Goal: Task Accomplishment & Management: Complete application form

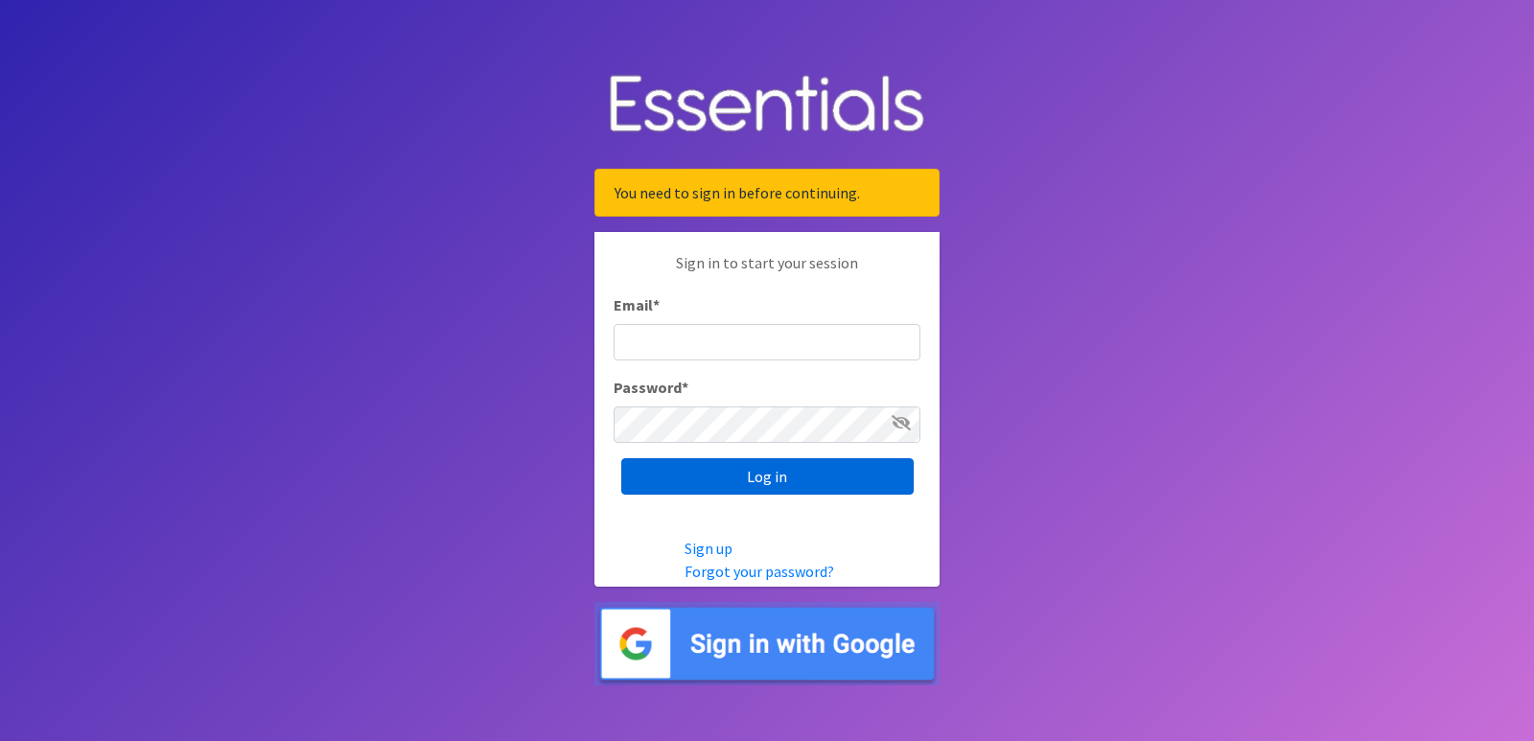
type input "[EMAIL_ADDRESS][DOMAIN_NAME]"
click at [719, 477] on input "Log in" at bounding box center [767, 476] width 292 height 36
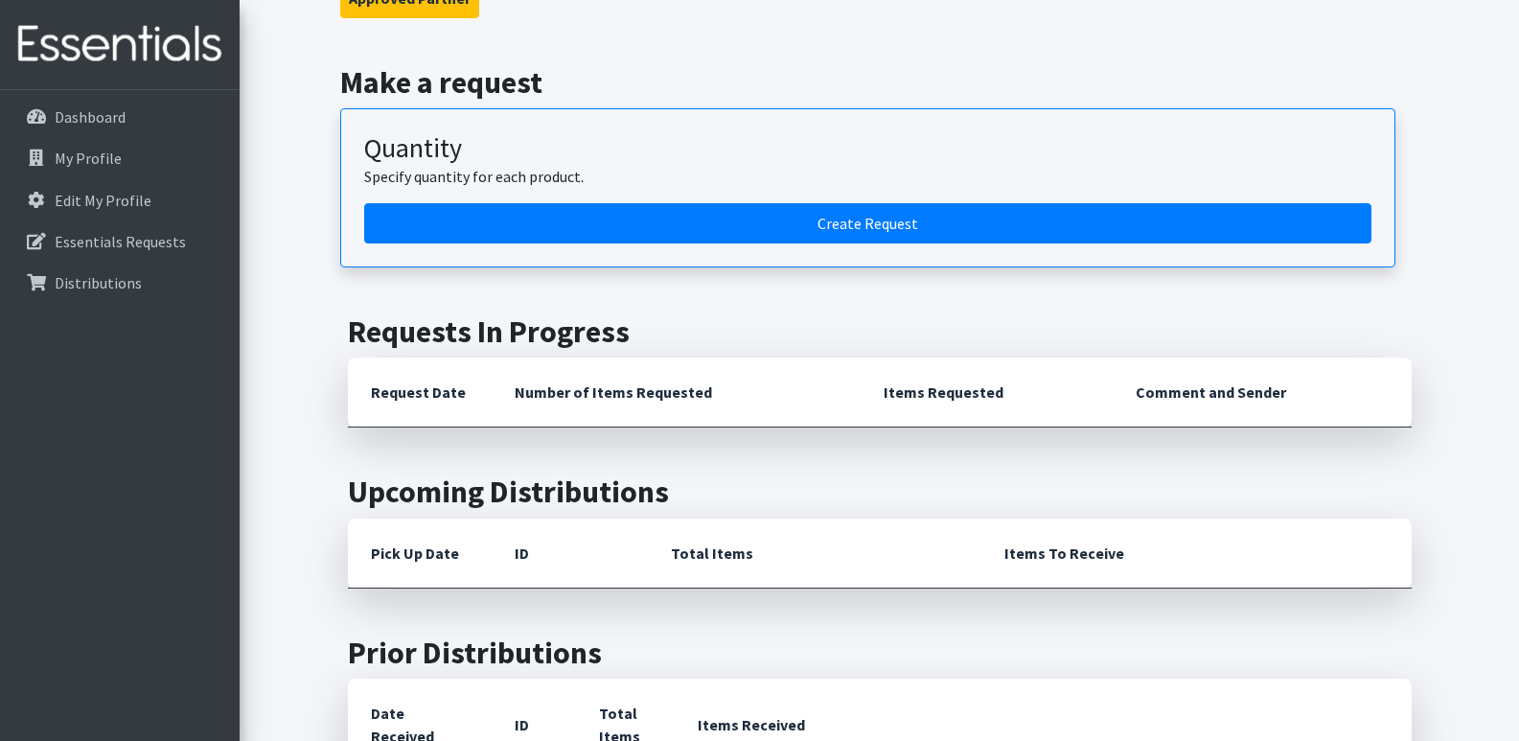
scroll to position [96, 0]
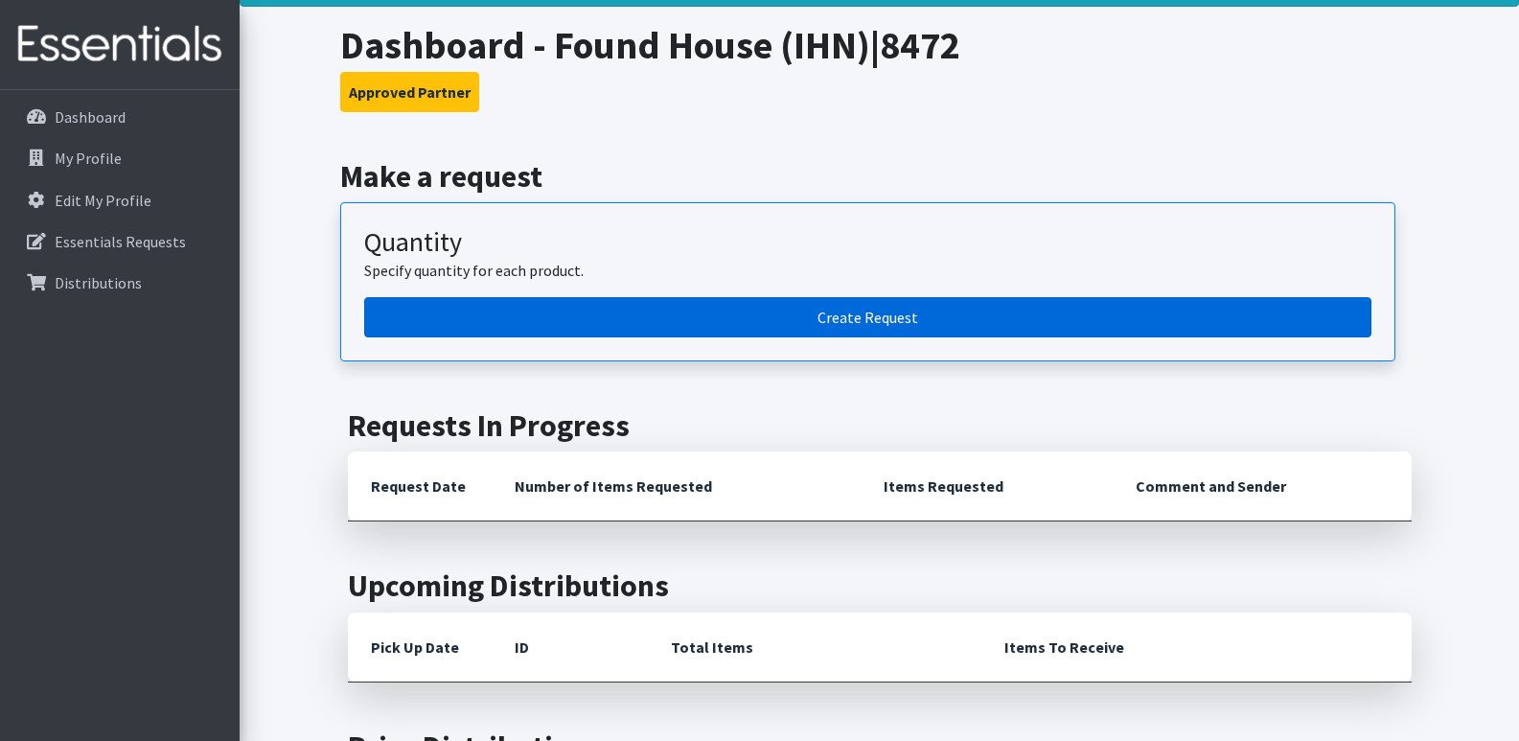
click at [707, 330] on link "Create Request" at bounding box center [867, 317] width 1007 height 40
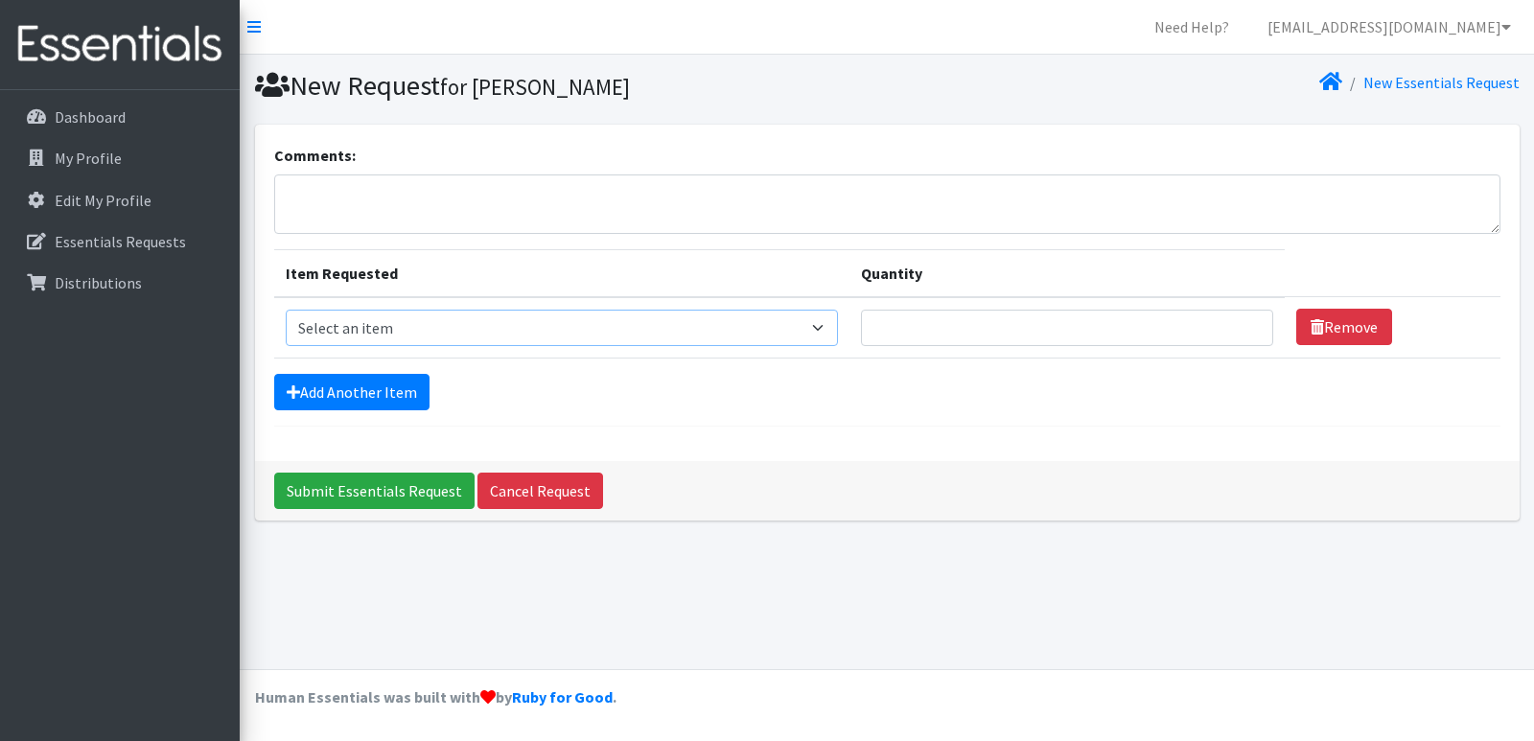
click at [430, 330] on select "Select an item Fly&Dry Potty Kit- 2T/3T Boy Fly&Dry Potty Kit- 2T/3T Girl Kids …" at bounding box center [562, 328] width 553 height 36
select select "1222"
click at [286, 310] on select "Select an item Fly&Dry Potty Kit- 2T/3T Boy Fly&Dry Potty Kit- 2T/3T Girl Kids …" at bounding box center [562, 328] width 553 height 36
click at [890, 328] on input "Quantity" at bounding box center [1067, 328] width 412 height 36
type input "50"
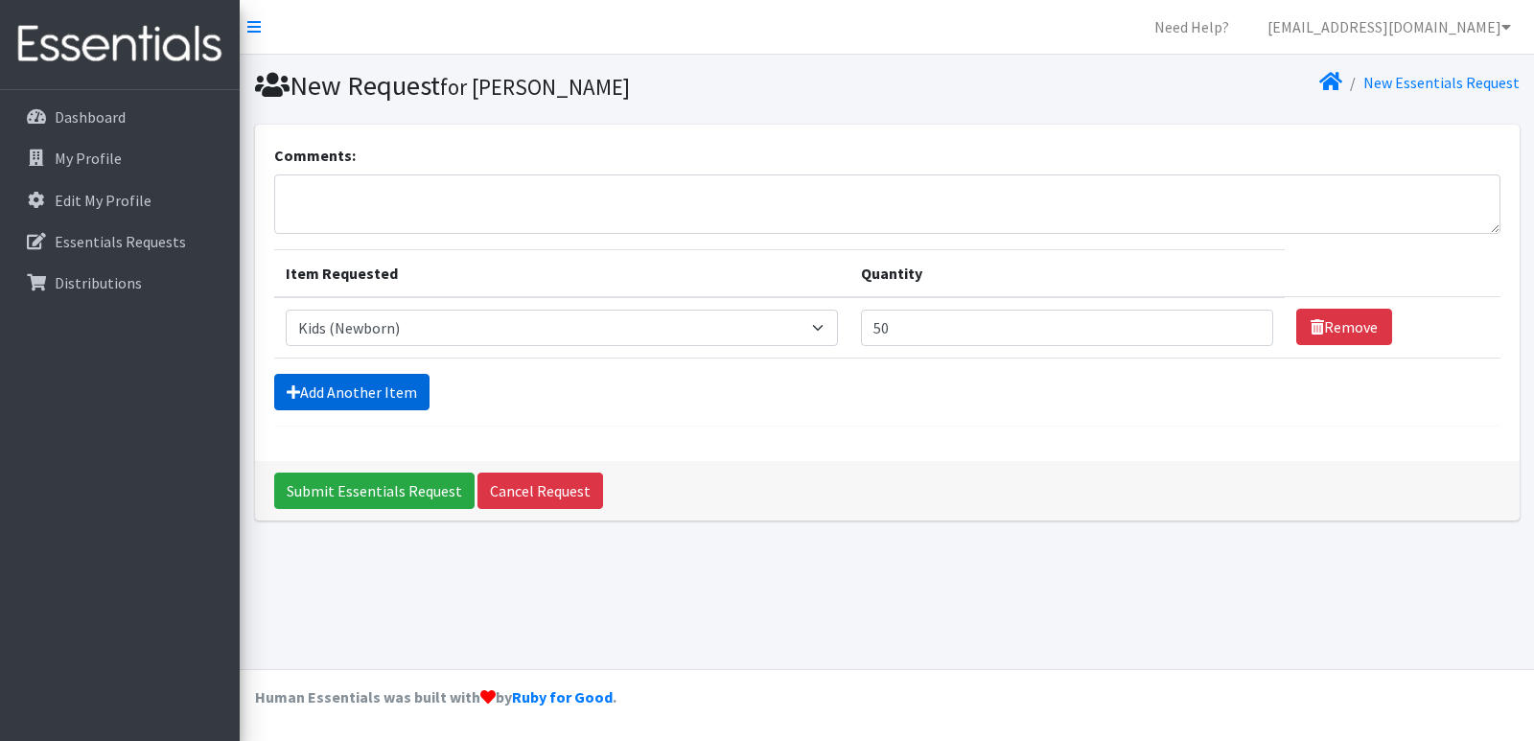
click at [360, 394] on link "Add Another Item" at bounding box center [351, 392] width 155 height 36
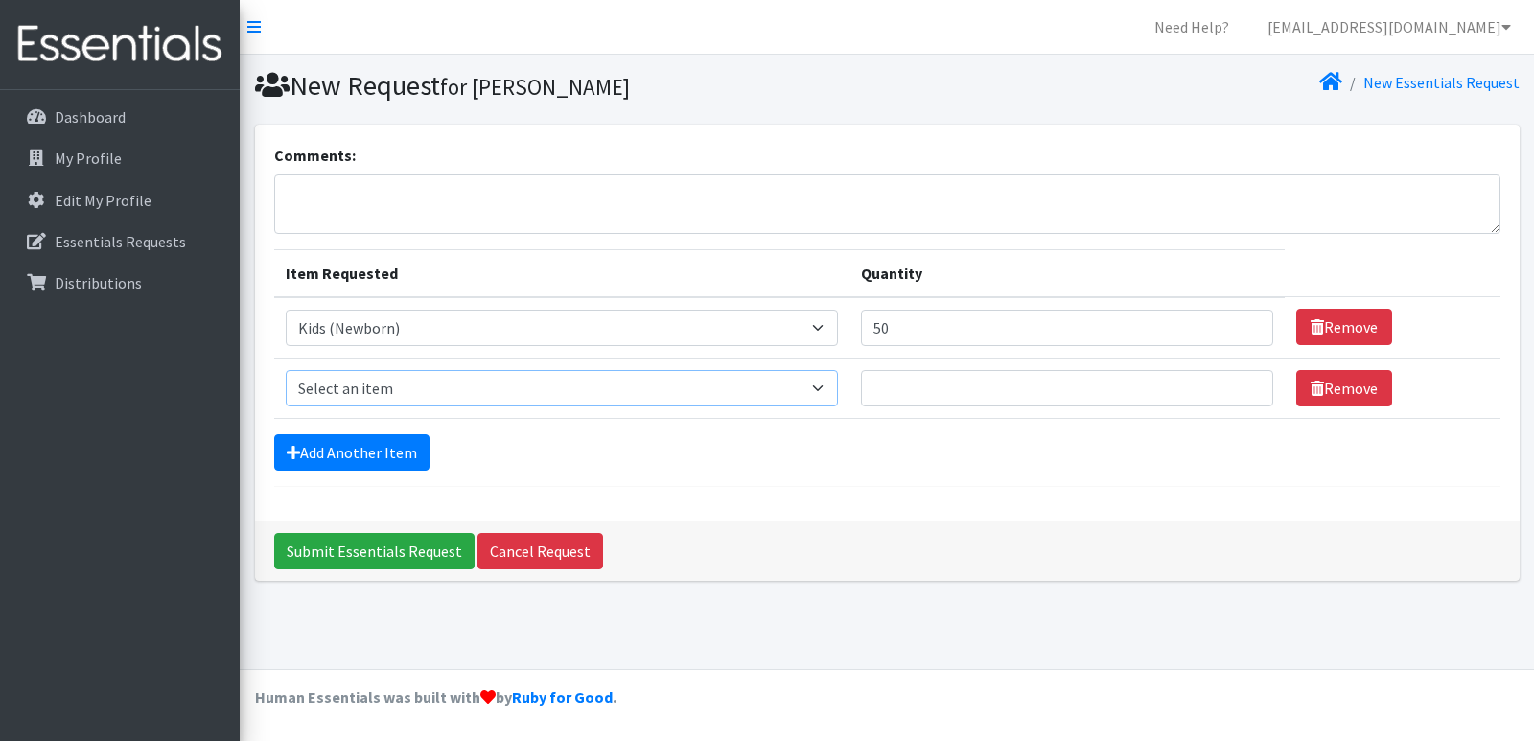
click at [360, 394] on select "Select an item Fly&Dry Potty Kit- 2T/3T Boy Fly&Dry Potty Kit- 2T/3T Girl Kids …" at bounding box center [562, 388] width 553 height 36
select select "1201"
click at [286, 370] on select "Select an item Fly&Dry Potty Kit- 2T/3T Boy Fly&Dry Potty Kit- 2T/3T Girl Kids …" at bounding box center [562, 388] width 553 height 36
click at [896, 387] on input "Quantity" at bounding box center [1067, 388] width 412 height 36
type input "150"
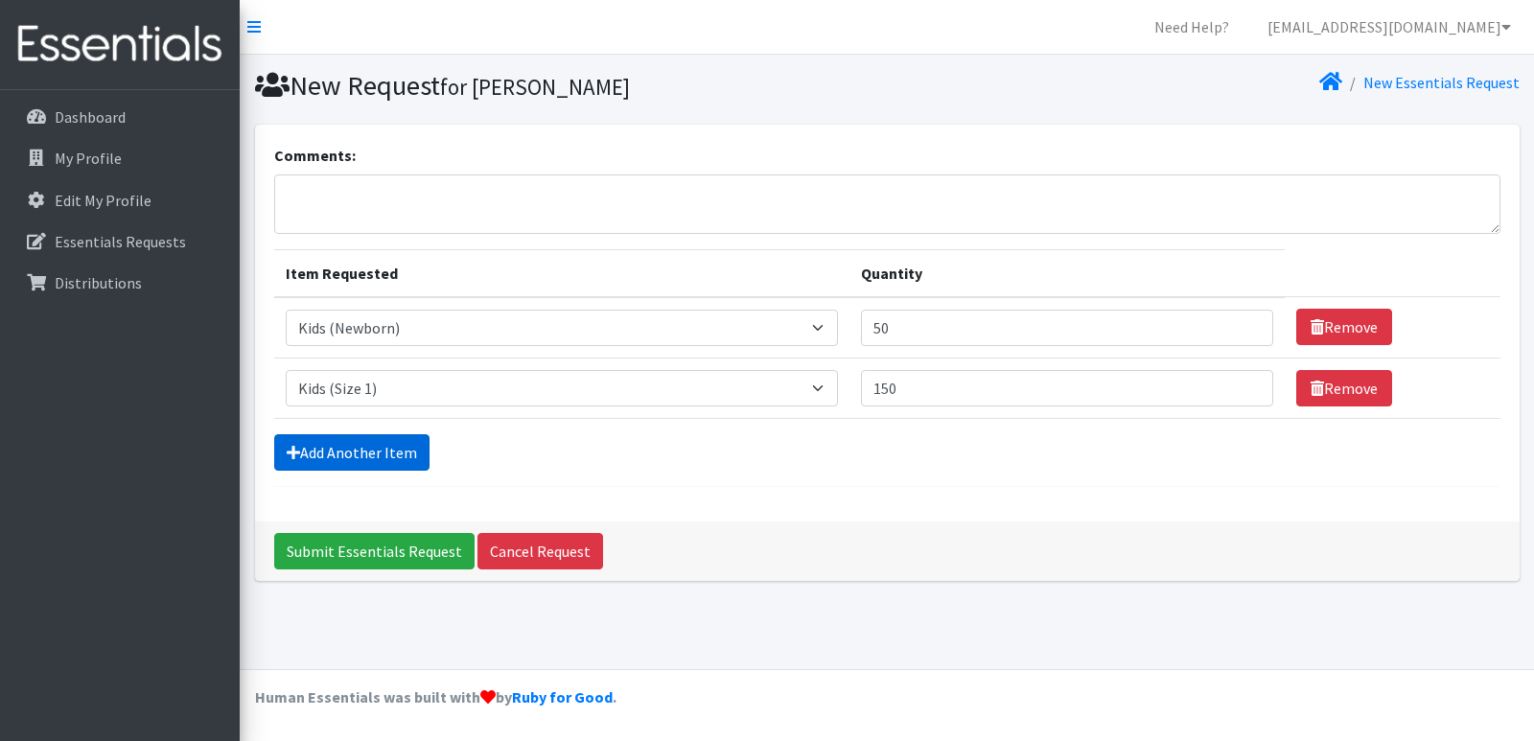
click at [382, 446] on link "Add Another Item" at bounding box center [351, 452] width 155 height 36
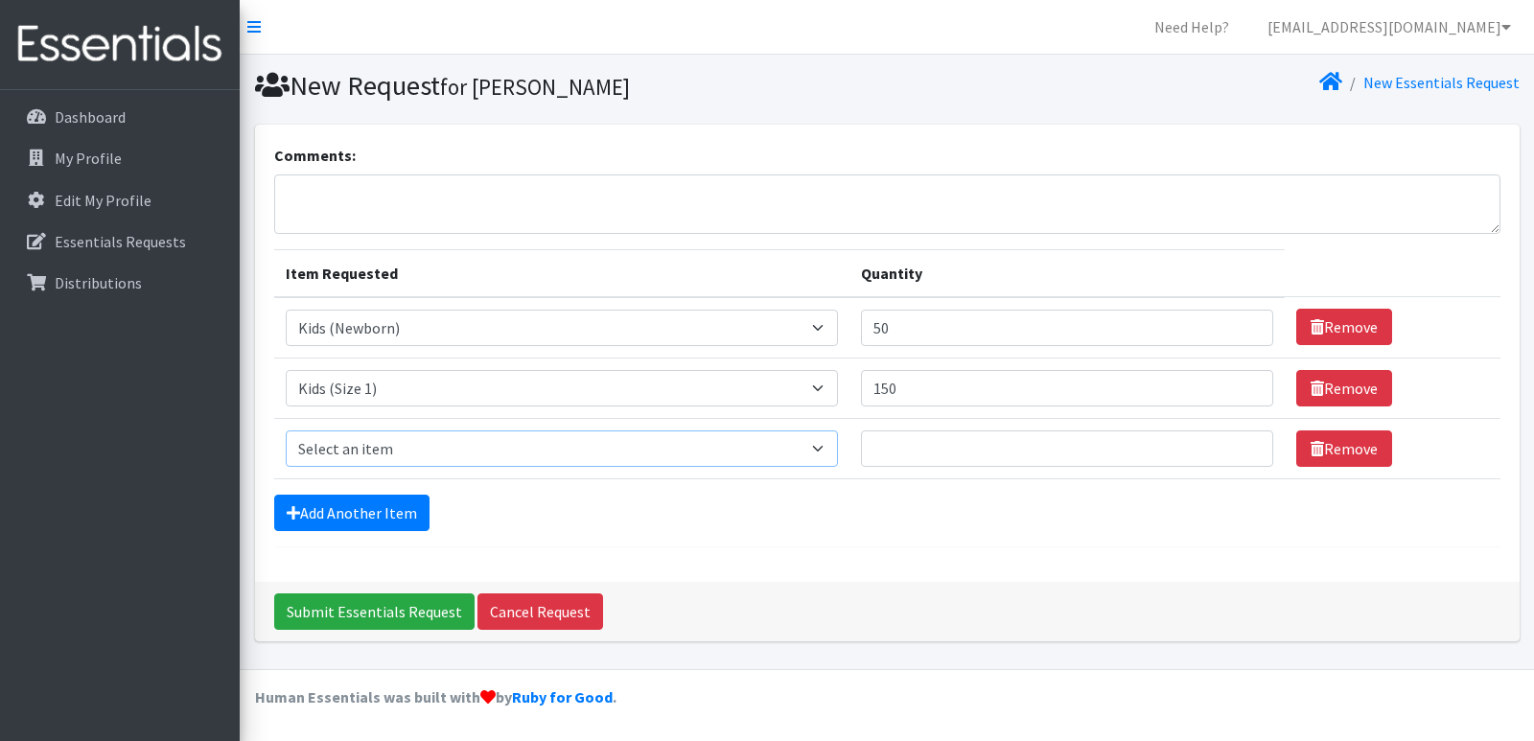
click at [382, 446] on select "Select an item Fly&Dry Potty Kit- 2T/3T Boy Fly&Dry Potty Kit- 2T/3T Girl Kids …" at bounding box center [562, 448] width 553 height 36
select select "1202"
click at [286, 430] on select "Select an item Fly&Dry Potty Kit- 2T/3T Boy Fly&Dry Potty Kit- 2T/3T Girl Kids …" at bounding box center [562, 448] width 553 height 36
click at [937, 443] on input "Quantity" at bounding box center [1067, 448] width 412 height 36
type input "50"
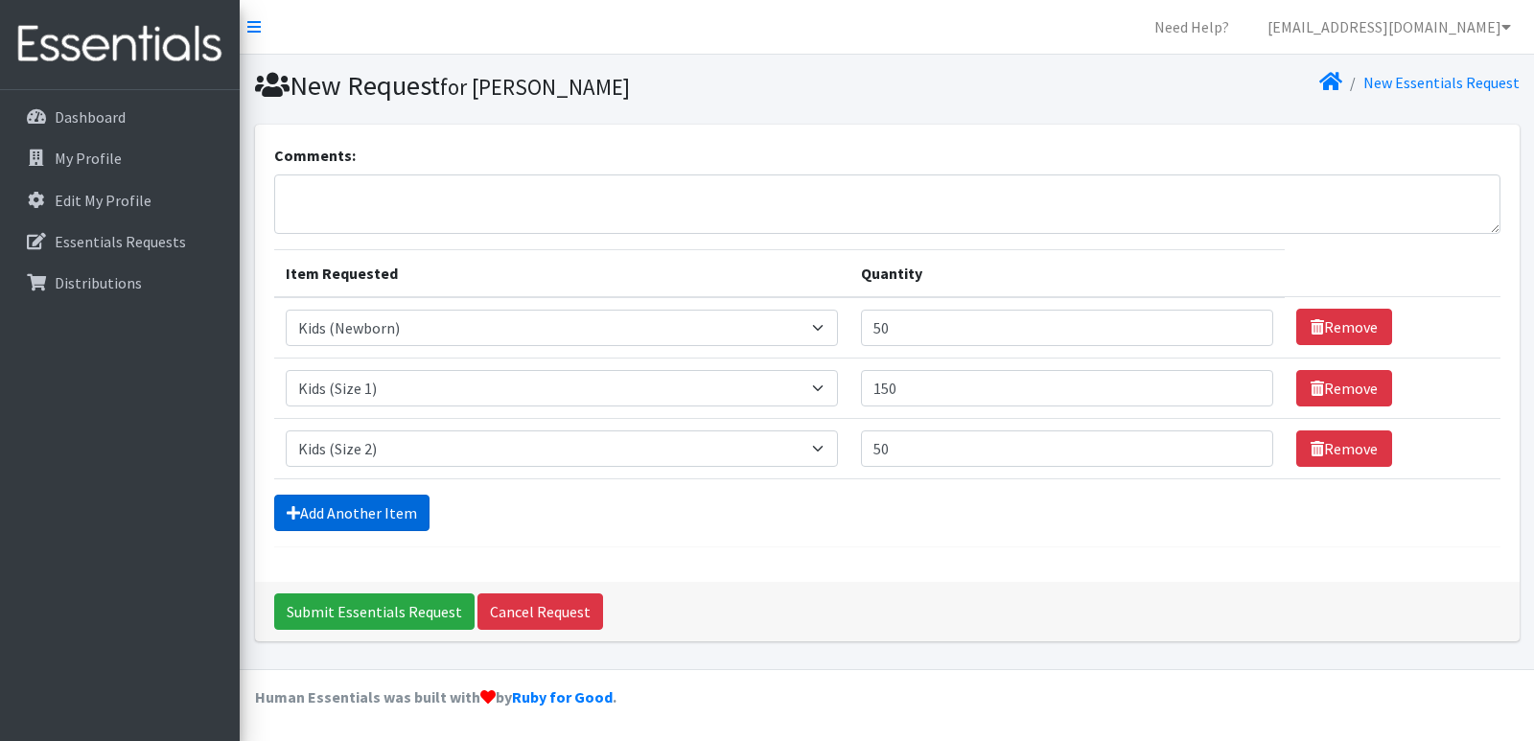
click at [395, 511] on link "Add Another Item" at bounding box center [351, 513] width 155 height 36
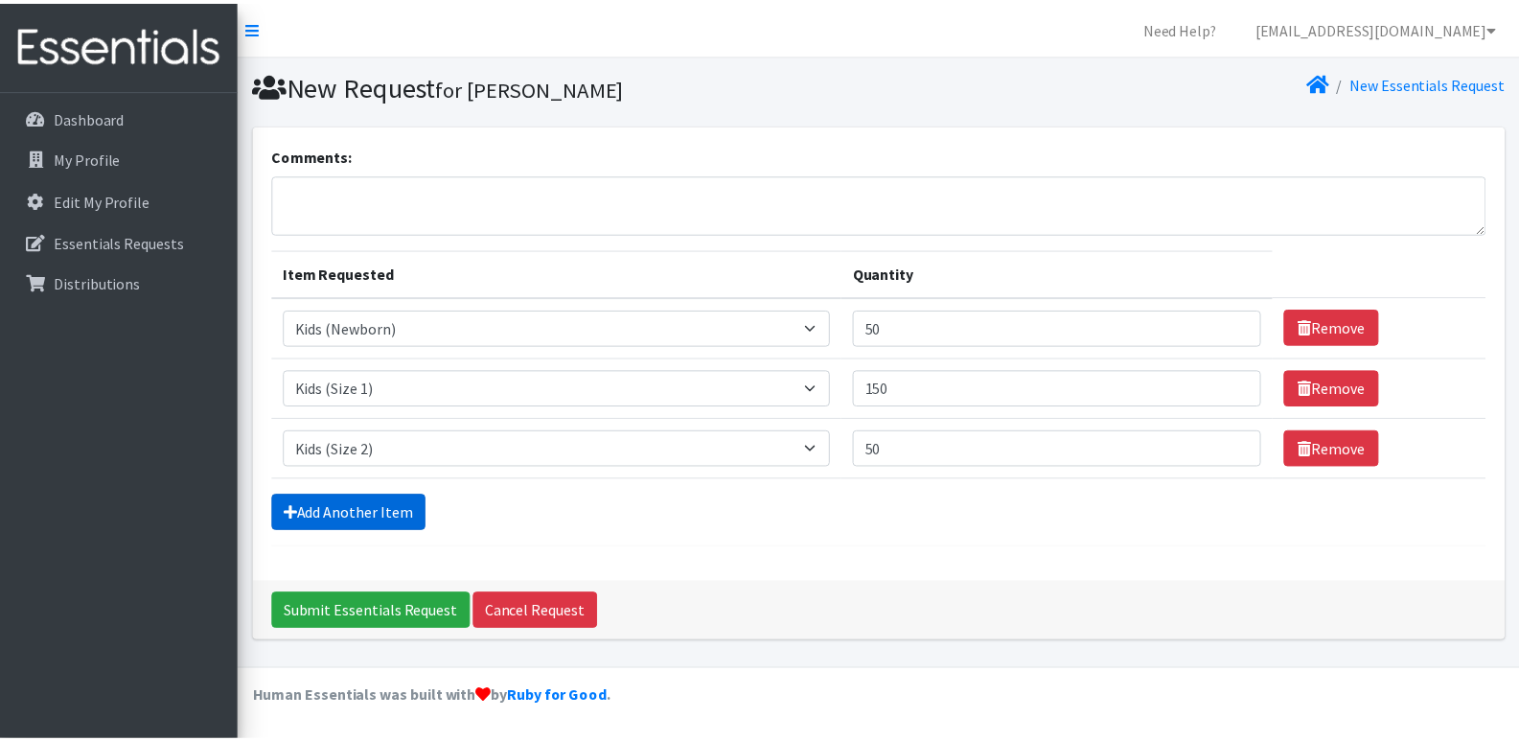
scroll to position [48, 0]
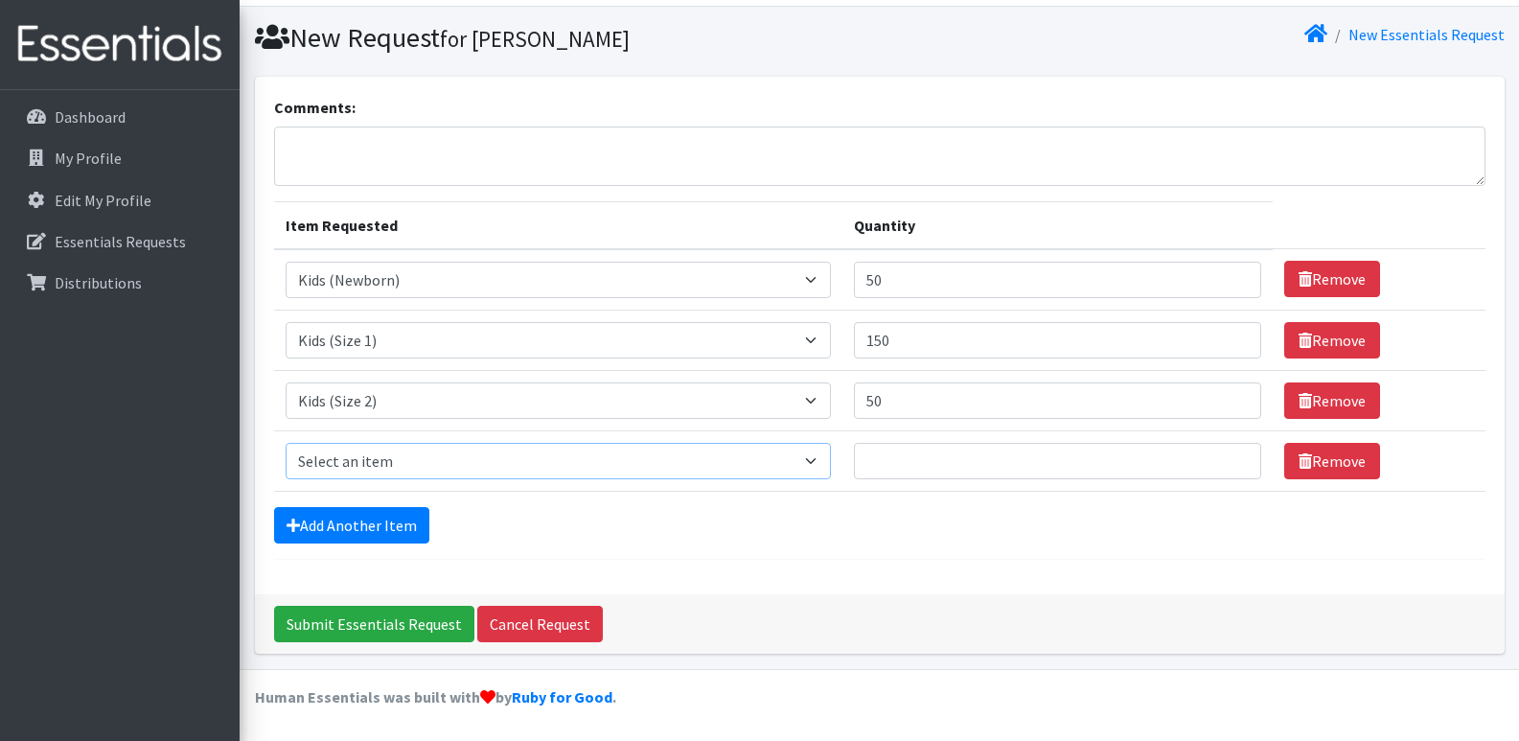
click at [385, 467] on select "Select an item Fly&Dry Potty Kit- 2T/3T Boy Fly&Dry Potty Kit- 2T/3T Girl Kids …" at bounding box center [559, 461] width 546 height 36
select select "1221"
click at [286, 443] on select "Select an item Fly&Dry Potty Kit- 2T/3T Boy Fly&Dry Potty Kit- 2T/3T Girl Kids …" at bounding box center [559, 461] width 546 height 36
click at [922, 461] on input "Quantity" at bounding box center [1057, 461] width 407 height 36
type input "250"
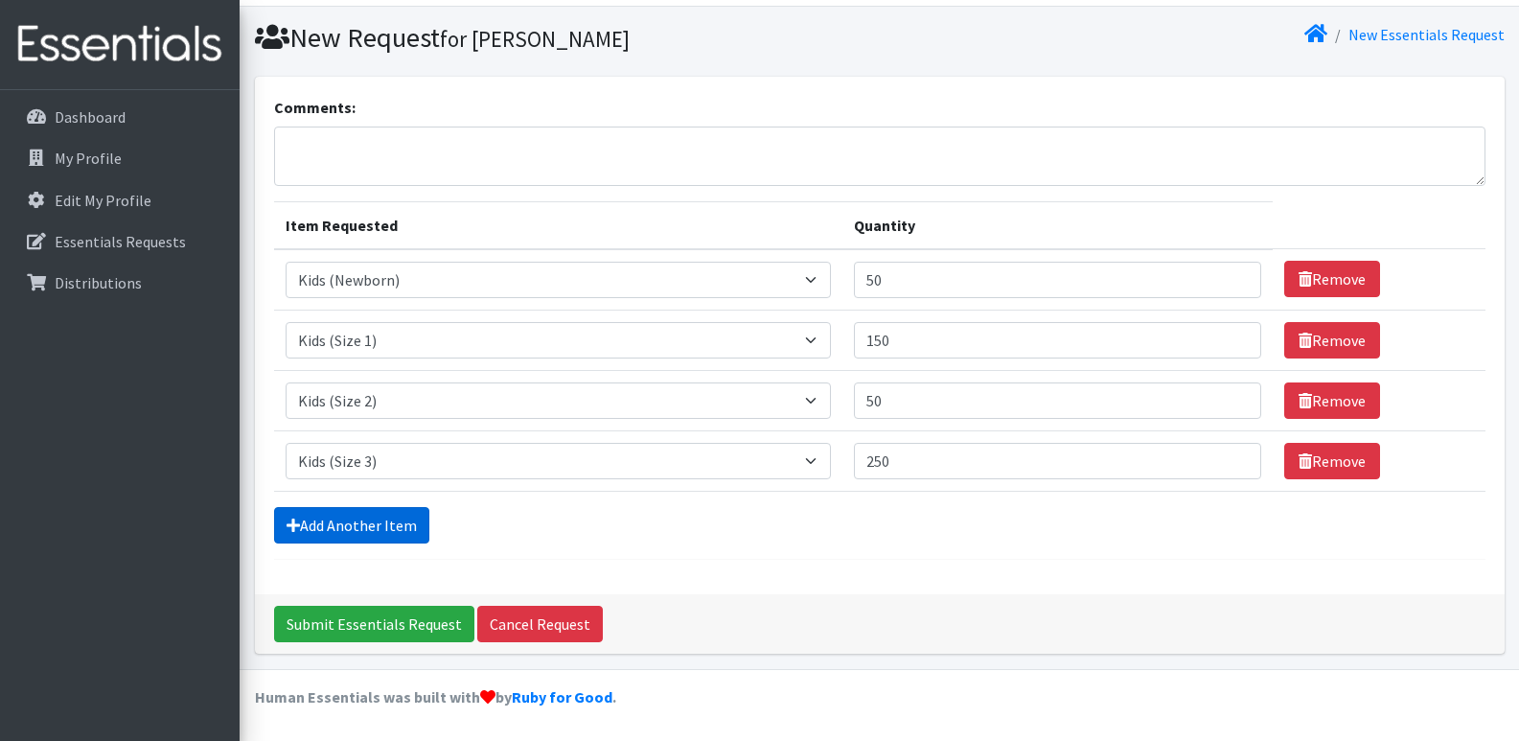
click at [327, 522] on link "Add Another Item" at bounding box center [351, 525] width 155 height 36
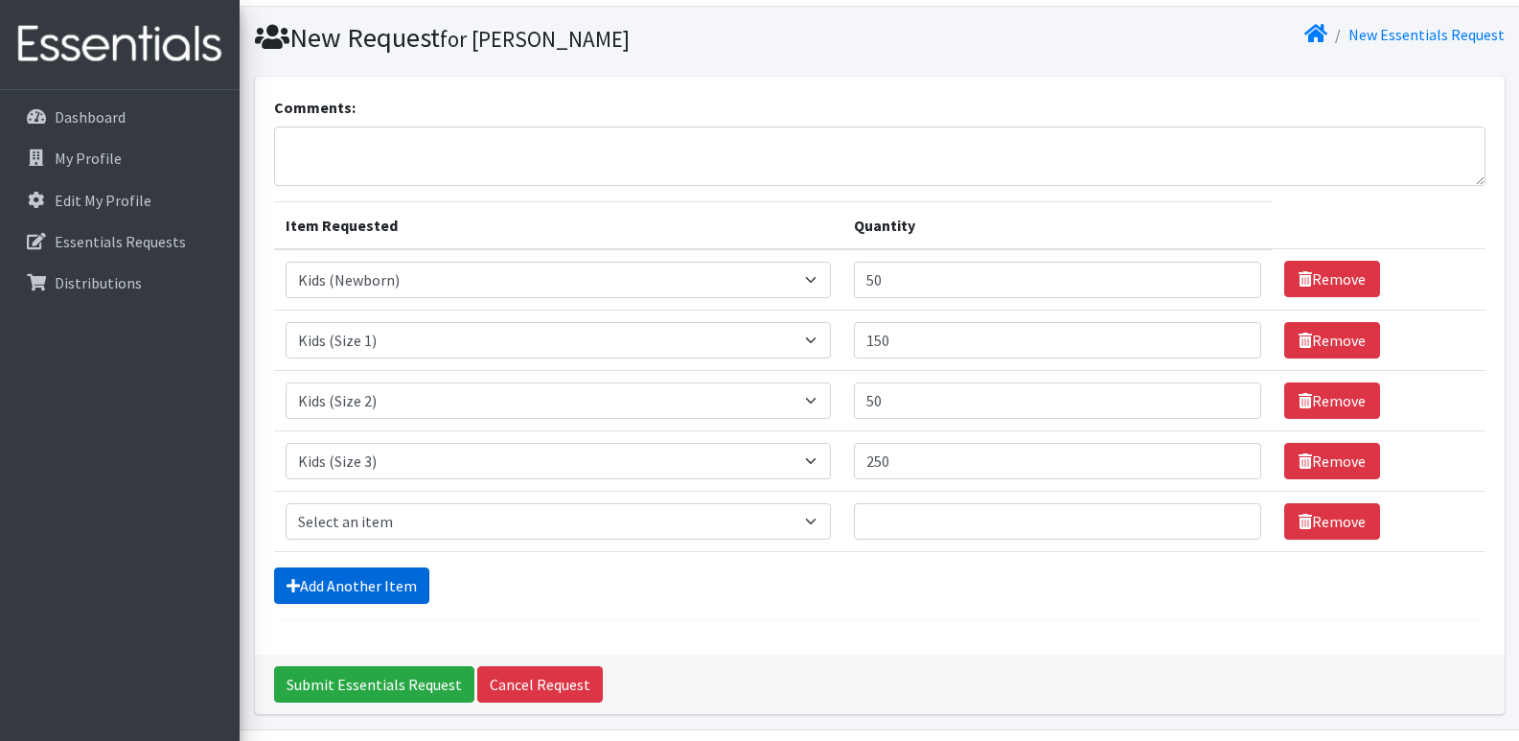
scroll to position [108, 0]
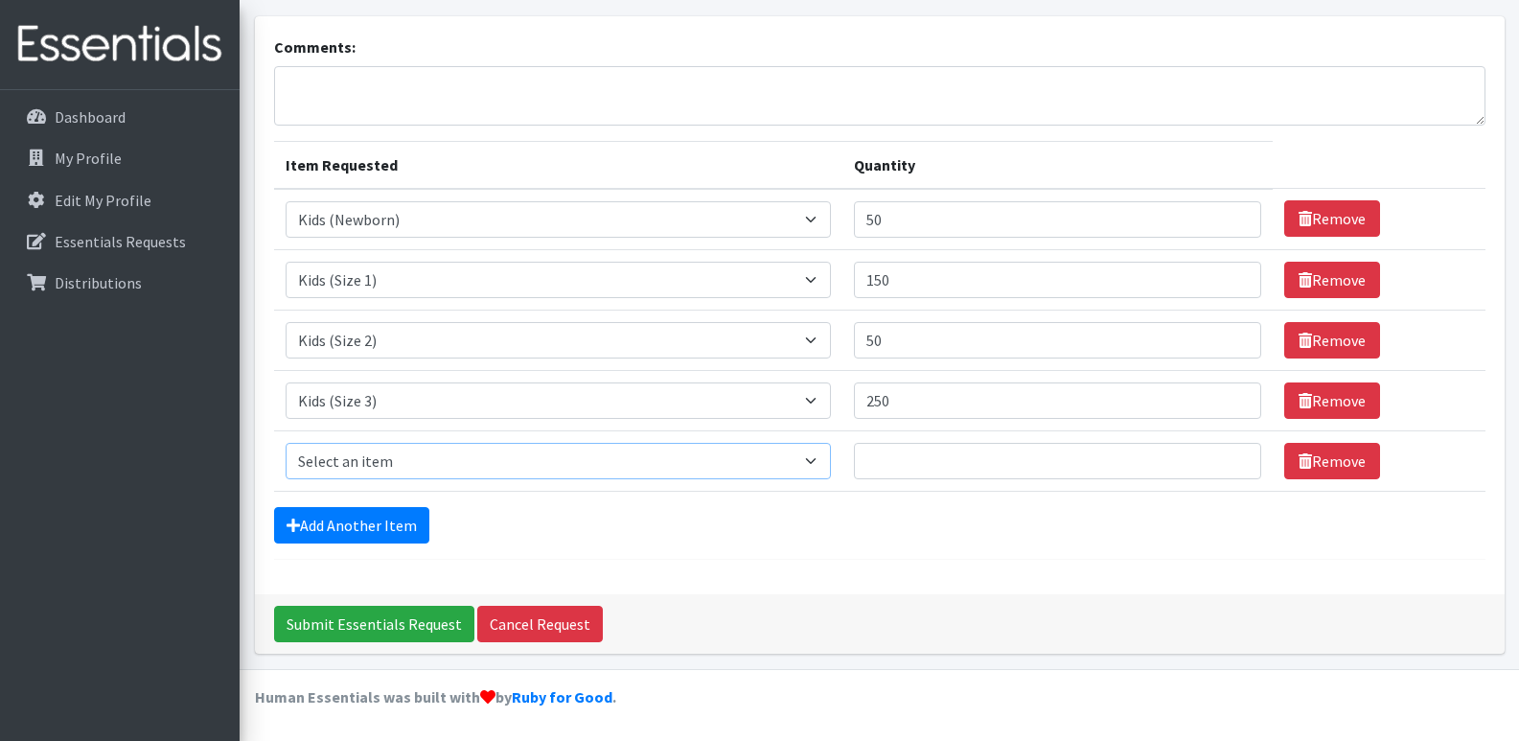
click at [339, 454] on select "Select an item Fly&Dry Potty Kit- 2T/3T Boy Fly&Dry Potty Kit- 2T/3T Girl Kids …" at bounding box center [559, 461] width 546 height 36
select select "1213"
click at [286, 443] on select "Select an item Fly&Dry Potty Kit- 2T/3T Boy Fly&Dry Potty Kit- 2T/3T Girl Kids …" at bounding box center [559, 461] width 546 height 36
click at [913, 459] on input "Quantity" at bounding box center [1057, 461] width 407 height 36
type input "250"
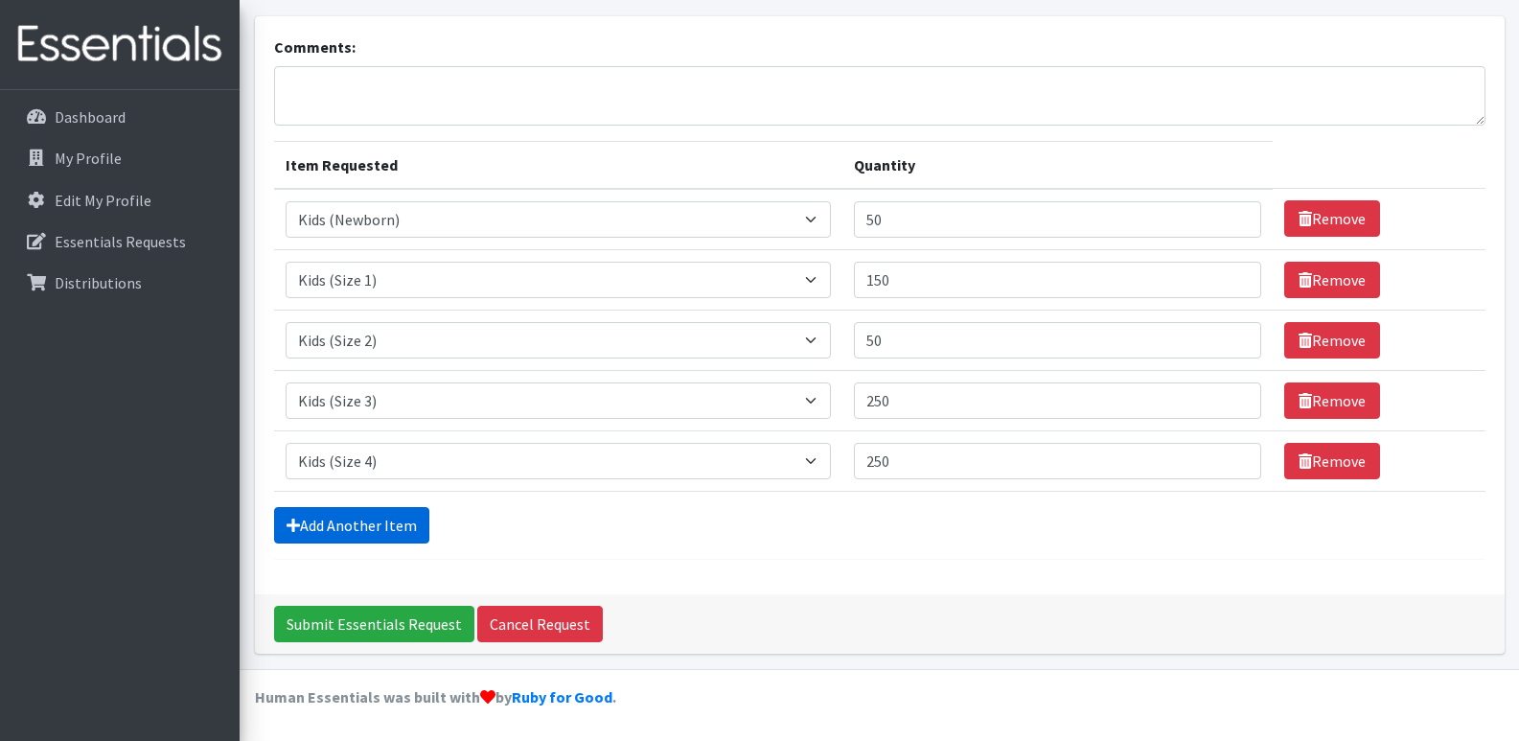
click at [409, 528] on link "Add Another Item" at bounding box center [351, 525] width 155 height 36
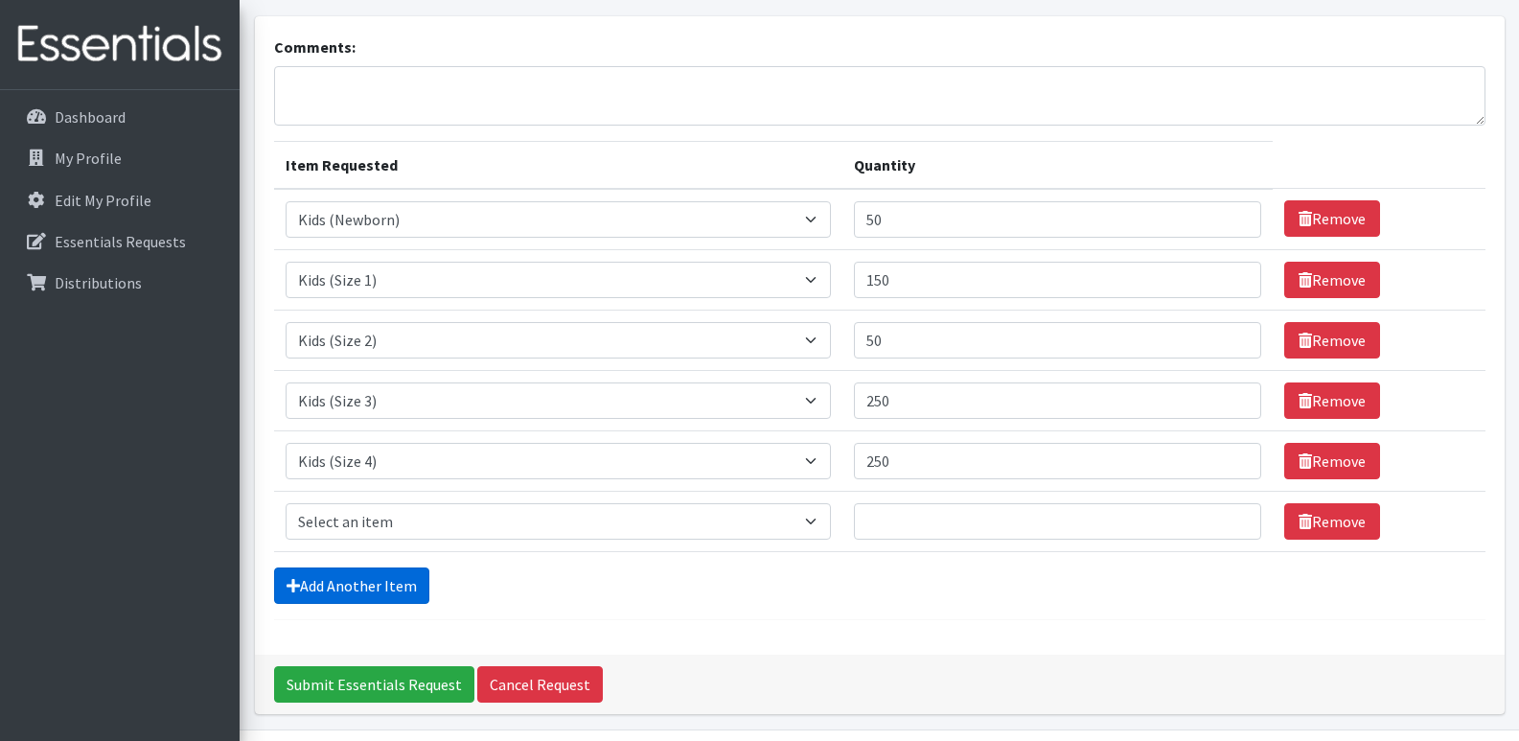
scroll to position [169, 0]
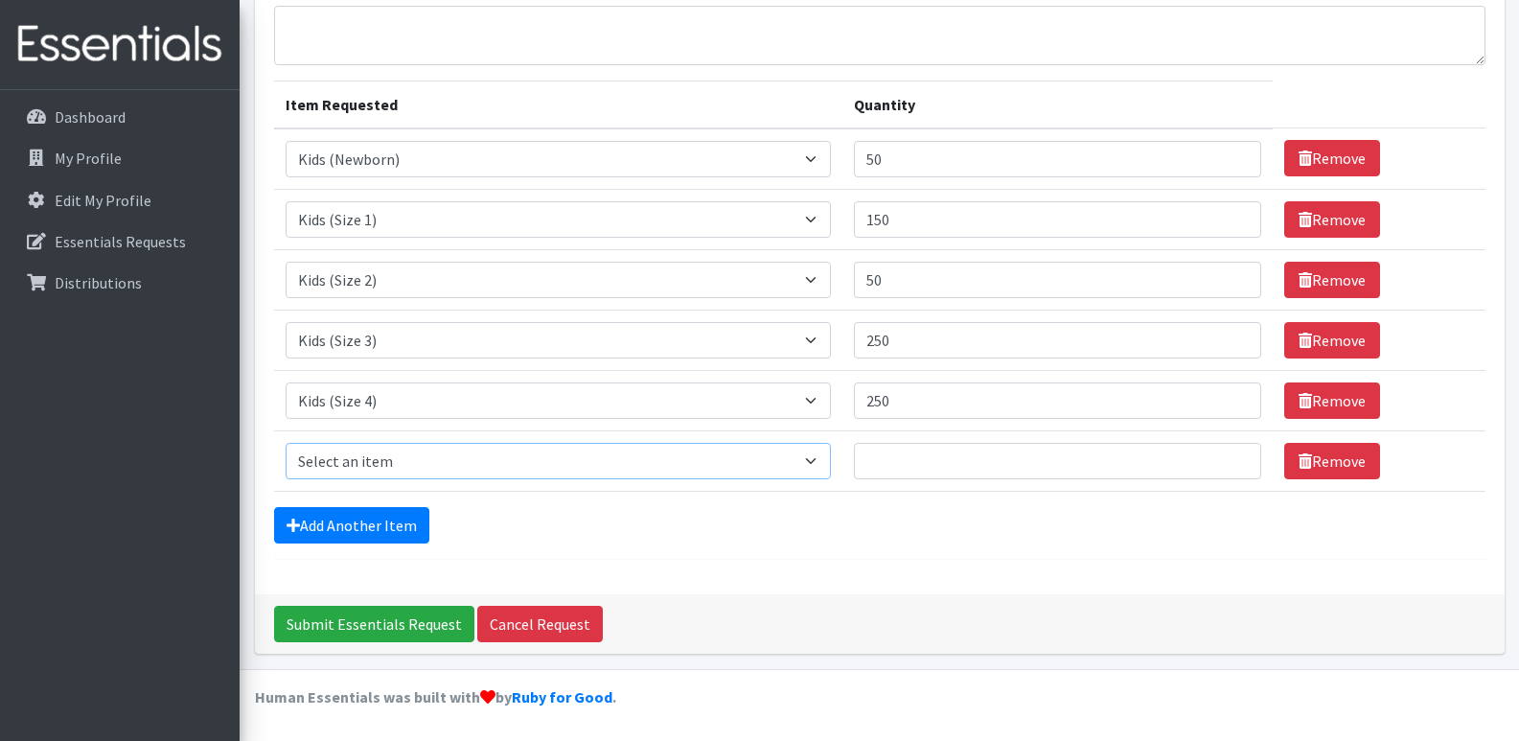
click at [381, 467] on select "Select an item Fly&Dry Potty Kit- 2T/3T Boy Fly&Dry Potty Kit- 2T/3T Girl Kids …" at bounding box center [559, 461] width 546 height 36
select select "1214"
click at [286, 443] on select "Select an item Fly&Dry Potty Kit- 2T/3T Boy Fly&Dry Potty Kit- 2T/3T Girl Kids …" at bounding box center [559, 461] width 546 height 36
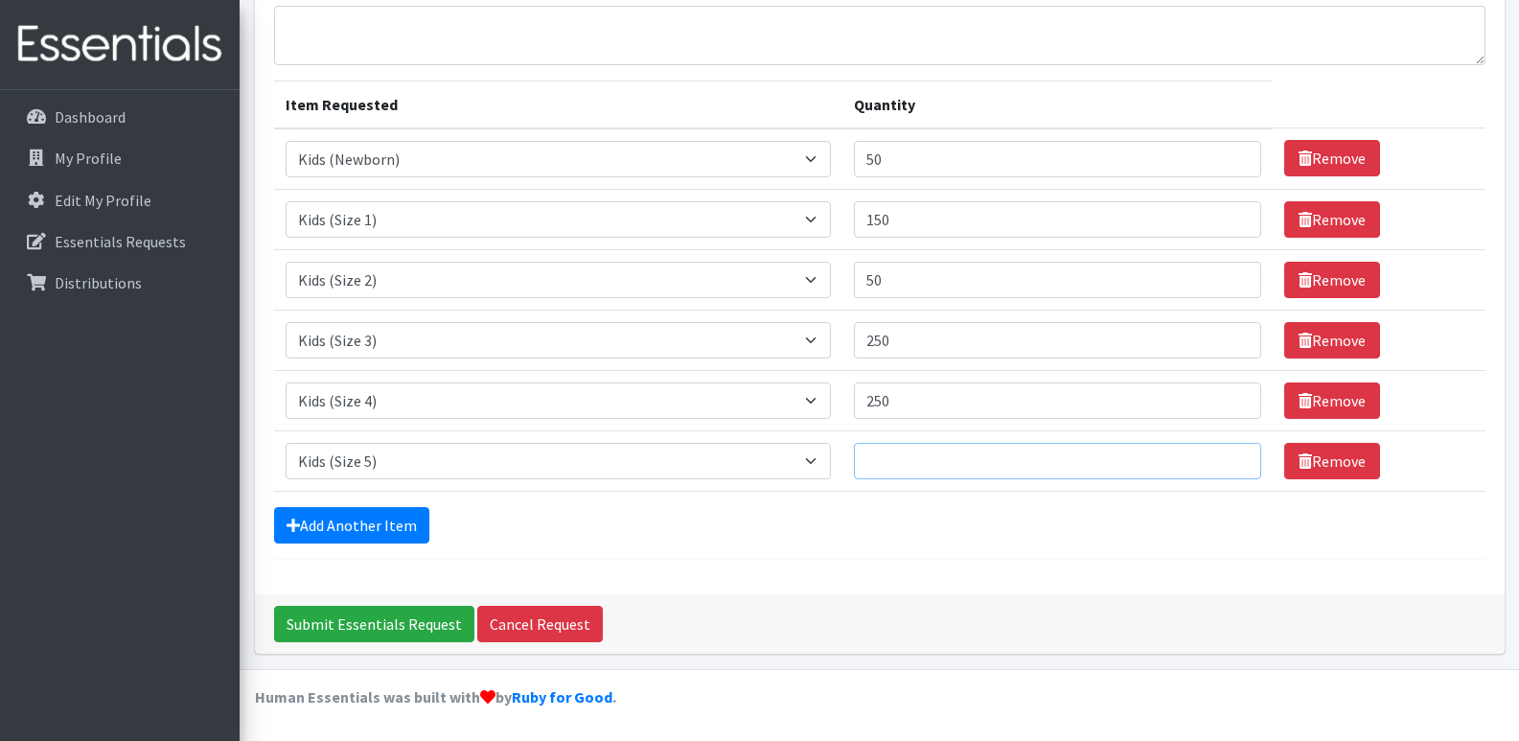
click at [874, 465] on input "Quantity" at bounding box center [1057, 461] width 407 height 36
type input "750"
click at [400, 525] on link "Add Another Item" at bounding box center [351, 525] width 155 height 36
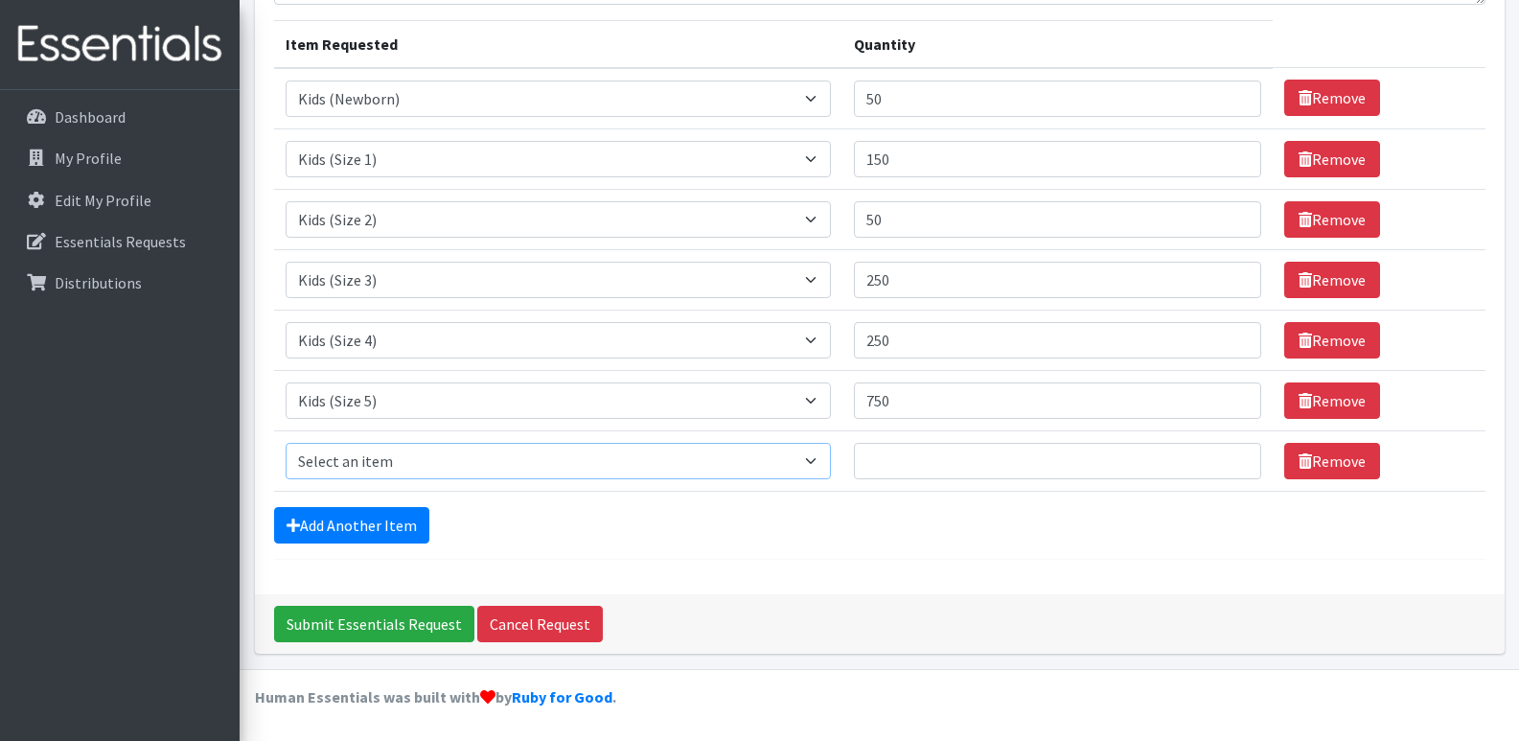
click at [373, 460] on select "Select an item Fly&Dry Potty Kit- 2T/3T Boy Fly&Dry Potty Kit- 2T/3T Girl Kids …" at bounding box center [559, 461] width 546 height 36
select select "1216"
click at [286, 443] on select "Select an item Fly&Dry Potty Kit- 2T/3T Boy Fly&Dry Potty Kit- 2T/3T Girl Kids …" at bounding box center [559, 461] width 546 height 36
click at [910, 451] on input "Quantity" at bounding box center [1057, 461] width 407 height 36
type input "1150"
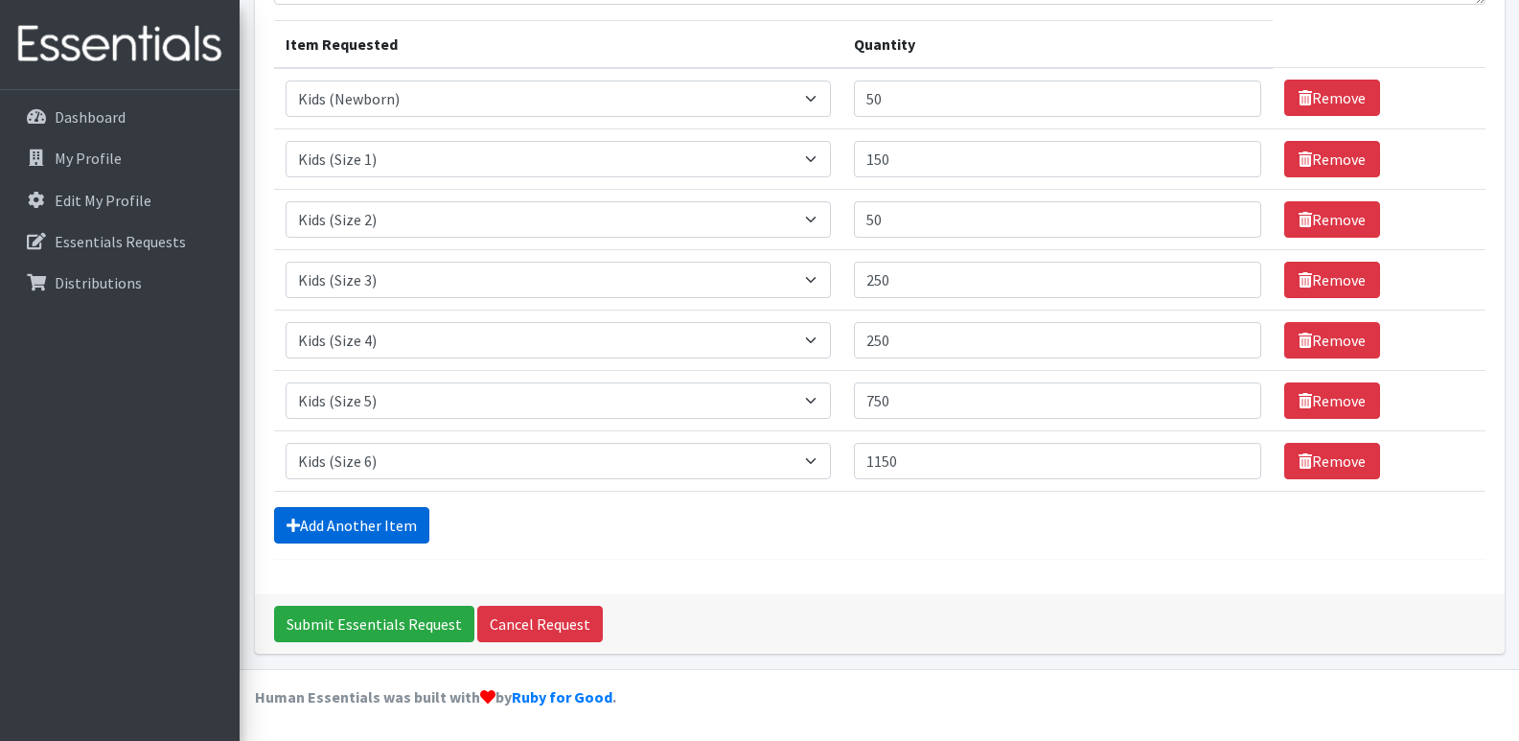
click at [332, 526] on link "Add Another Item" at bounding box center [351, 525] width 155 height 36
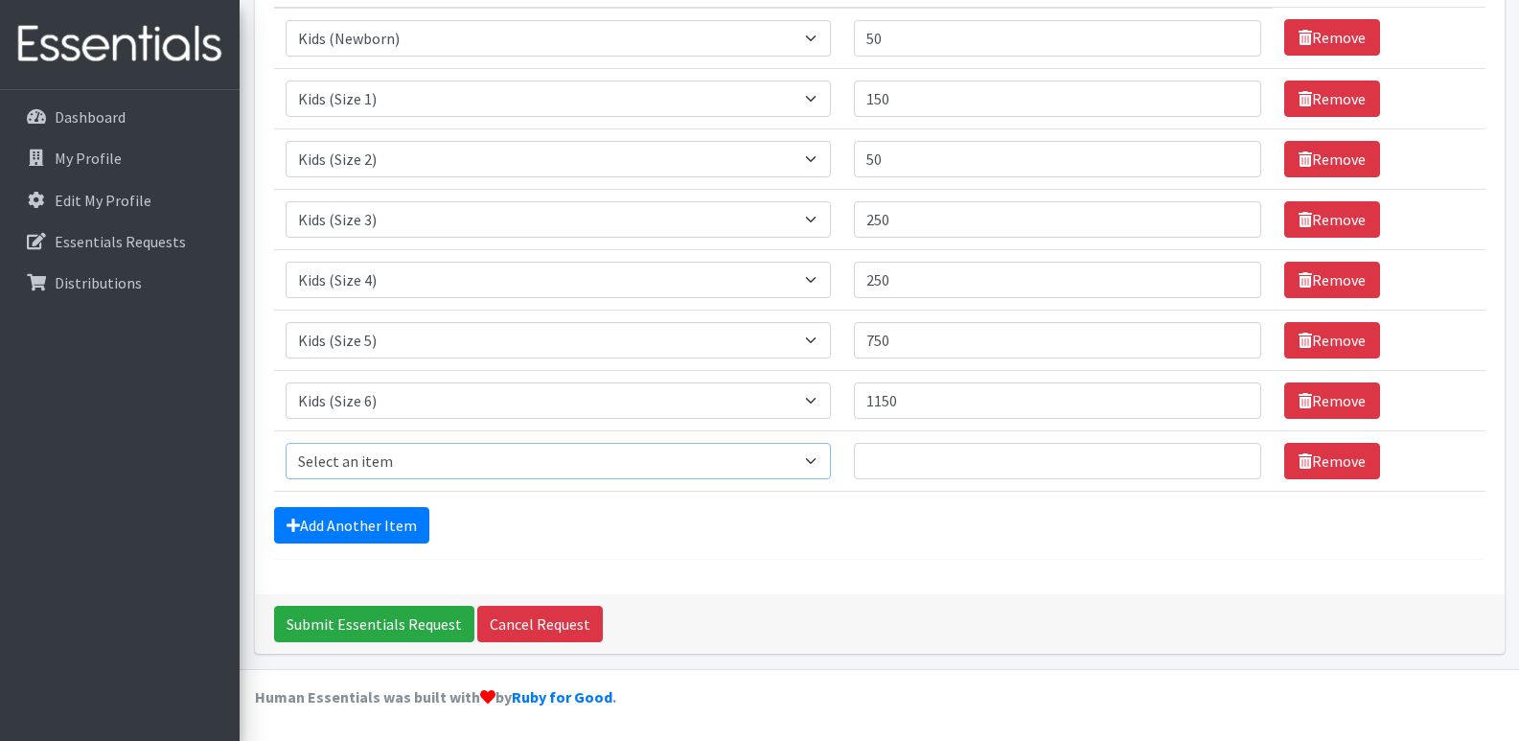
click at [333, 472] on select "Select an item Fly&Dry Potty Kit- 2T/3T Boy Fly&Dry Potty Kit- 2T/3T Girl Kids …" at bounding box center [559, 461] width 546 height 36
select select "15348"
click at [286, 443] on select "Select an item Fly&Dry Potty Kit- 2T/3T Boy Fly&Dry Potty Kit- 2T/3T Girl Kids …" at bounding box center [559, 461] width 546 height 36
click at [910, 464] on input "Quantity" at bounding box center [1057, 461] width 407 height 36
type input "15"
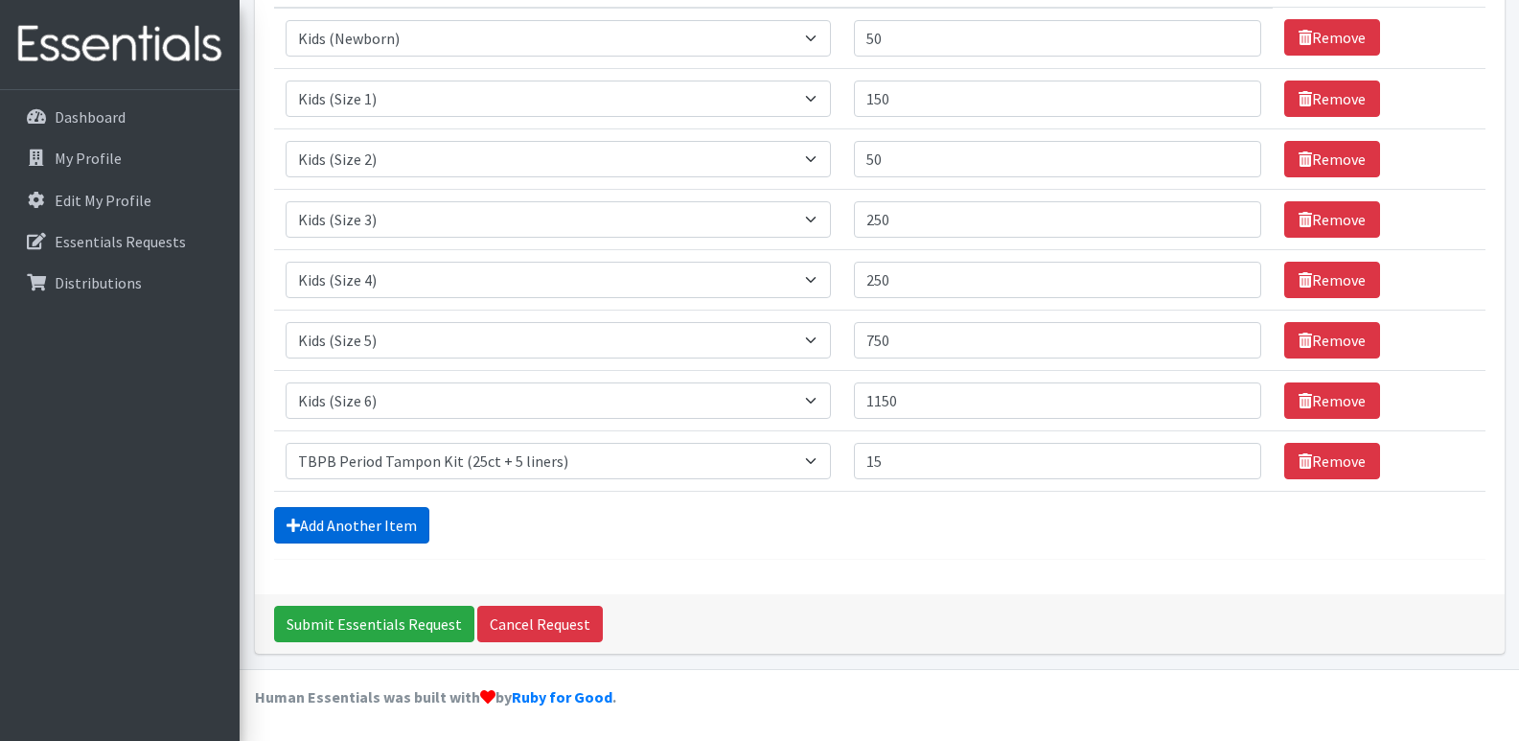
click at [396, 524] on link "Add Another Item" at bounding box center [351, 525] width 155 height 36
click at [381, 459] on select "Select an item Fly&Dry Potty Kit- 2T/3T Boy Fly&Dry Potty Kit- 2T/3T Girl Kids …" at bounding box center [559, 461] width 546 height 36
select select "15347"
click at [286, 443] on select "Select an item Fly&Dry Potty Kit- 2T/3T Boy Fly&Dry Potty Kit- 2T/3T Girl Kids …" at bounding box center [559, 461] width 546 height 36
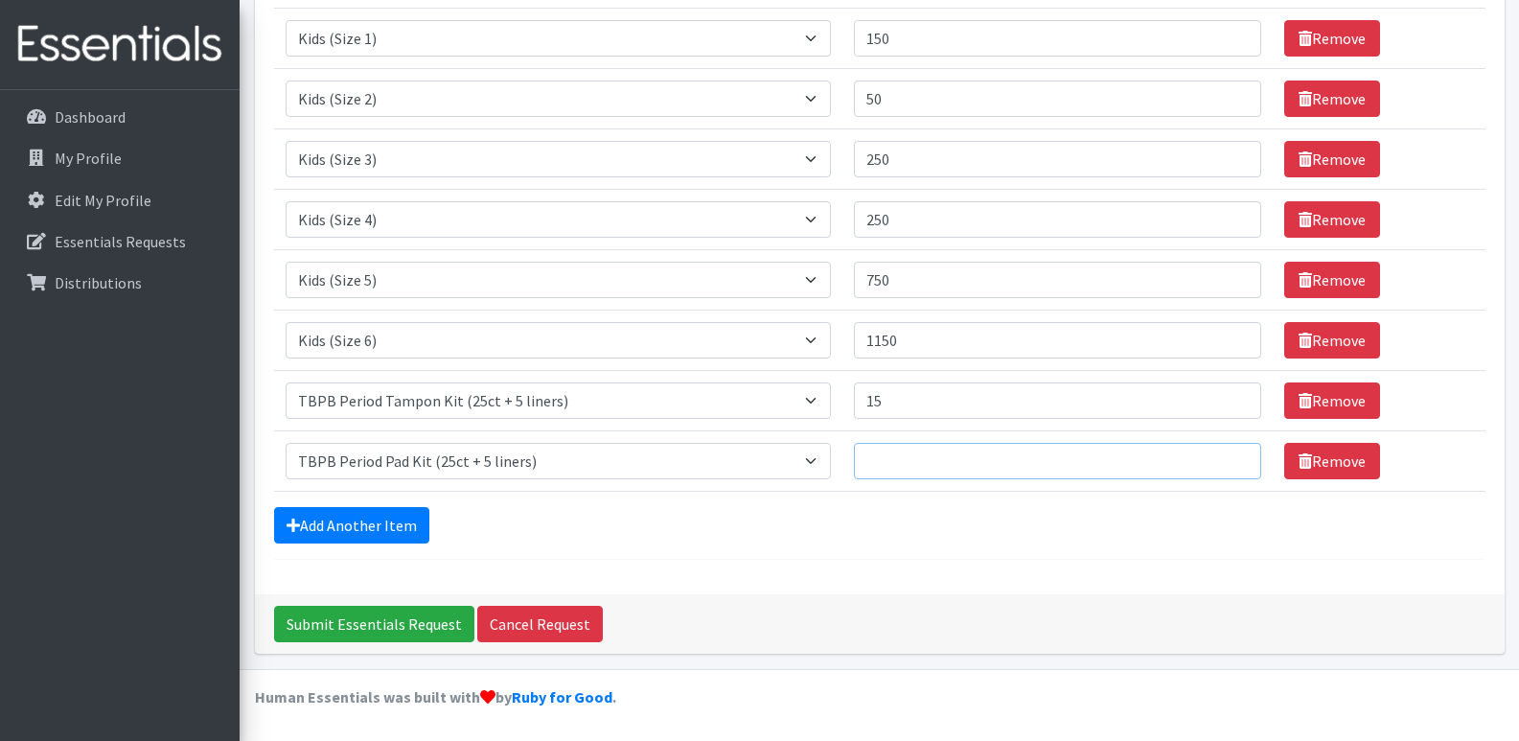
click at [936, 460] on input "Quantity" at bounding box center [1057, 461] width 407 height 36
type input "40"
click at [851, 526] on div "Add Another Item" at bounding box center [880, 525] width 1212 height 36
click at [383, 522] on link "Add Another Item" at bounding box center [351, 525] width 155 height 36
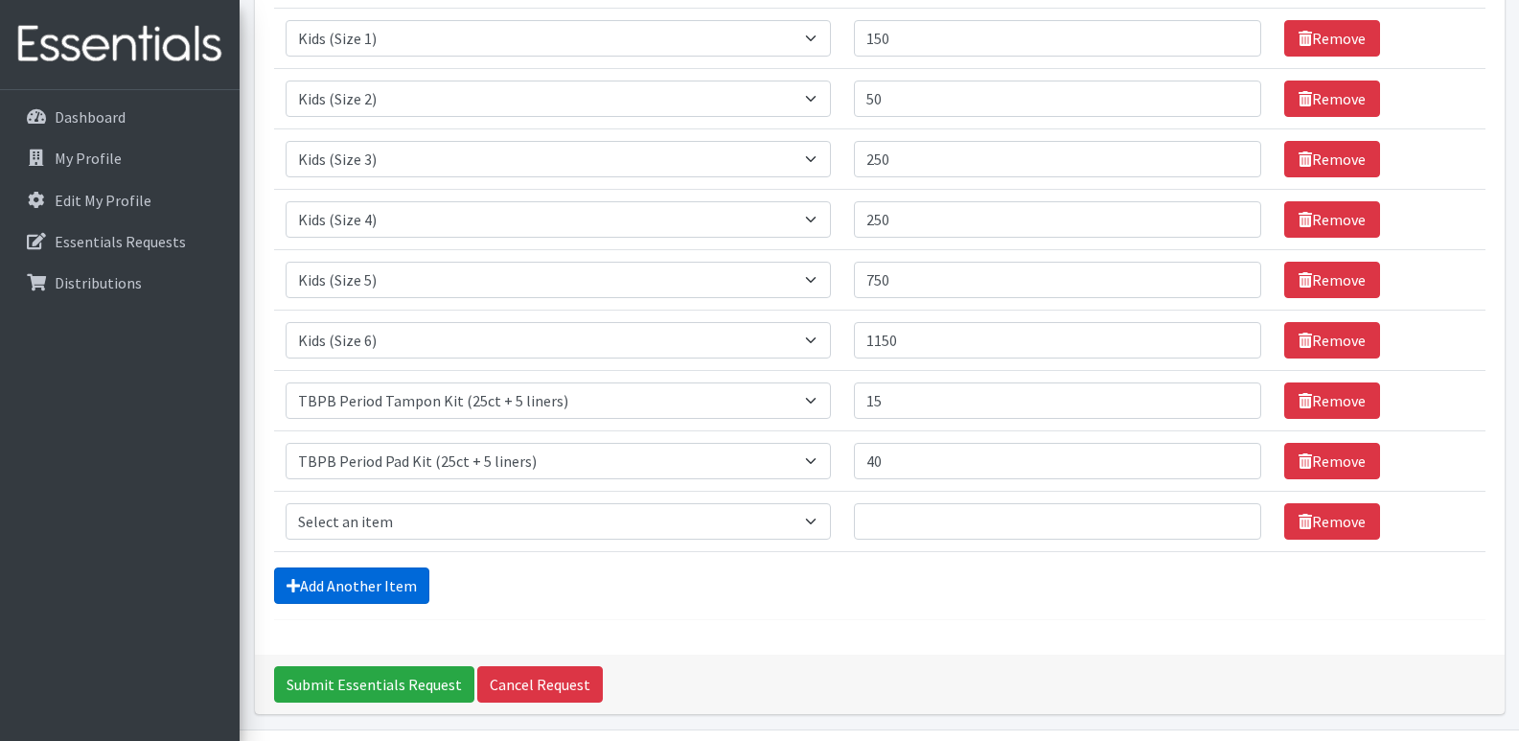
scroll to position [410, 0]
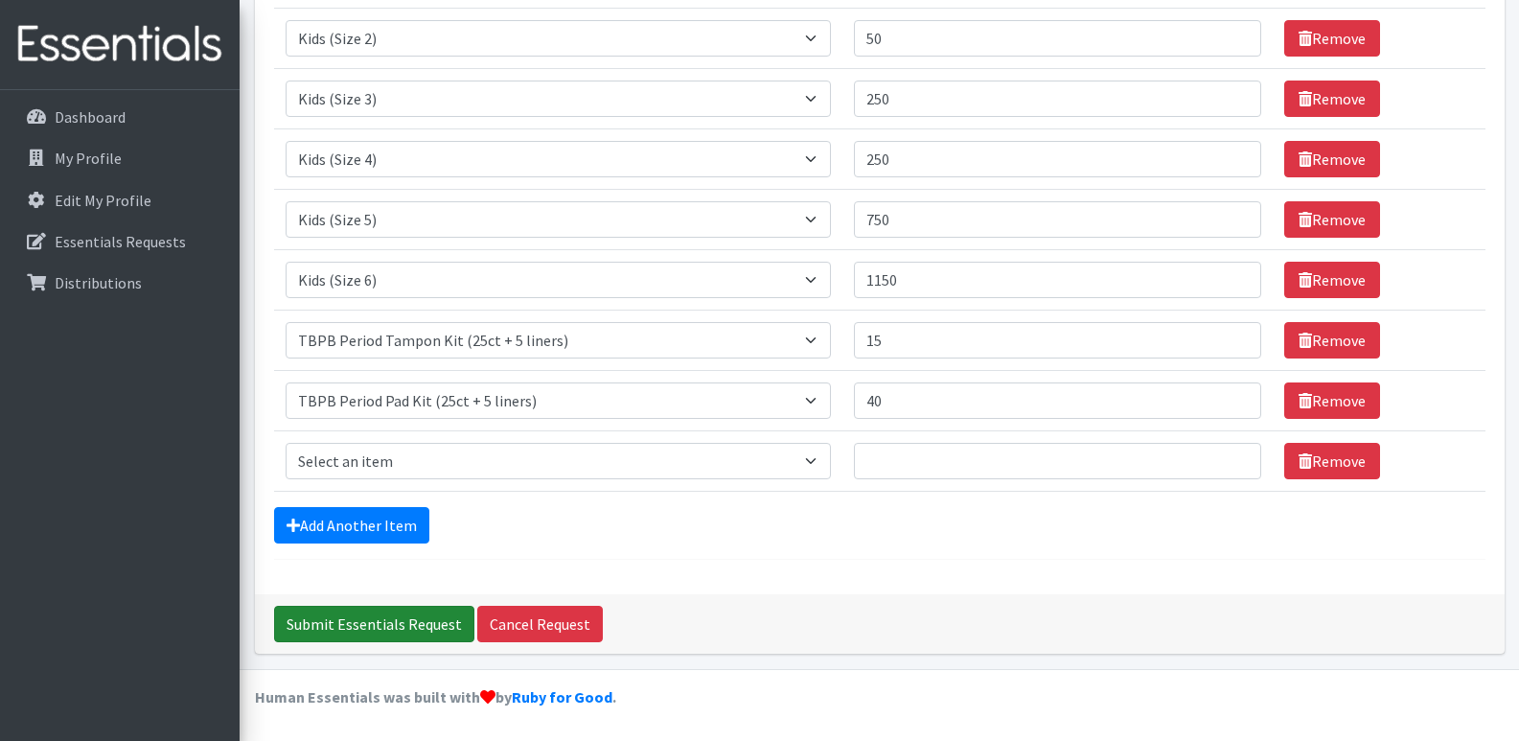
click at [430, 619] on input "Submit Essentials Request" at bounding box center [374, 624] width 200 height 36
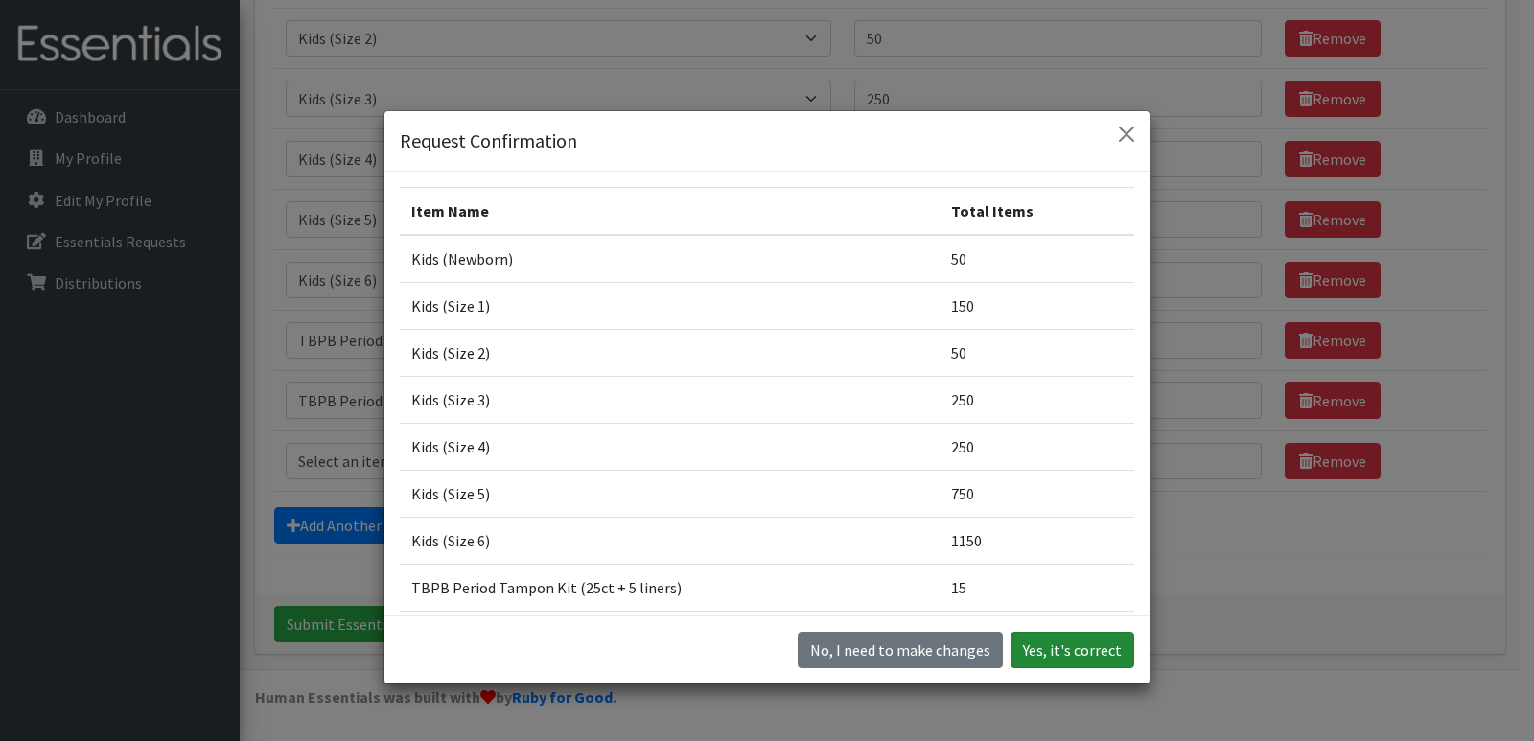
click at [1056, 646] on button "Yes, it's correct" at bounding box center [1072, 650] width 124 height 36
